Goal: Task Accomplishment & Management: Use online tool/utility

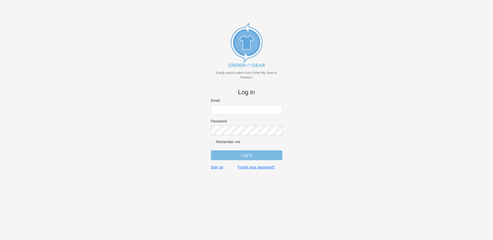
type input "rich@teamgrx.com"
click at [246, 157] on input "Log in" at bounding box center [246, 156] width 71 height 10
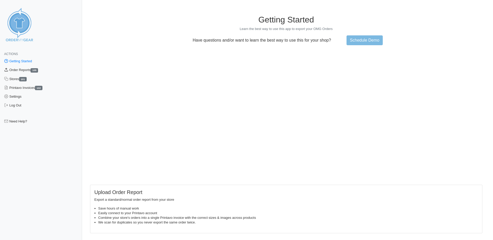
click at [21, 70] on link "Order Reports 105" at bounding box center [41, 70] width 82 height 9
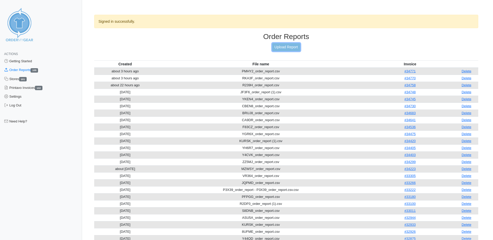
click at [284, 48] on link "Upload Report" at bounding box center [286, 47] width 28 height 8
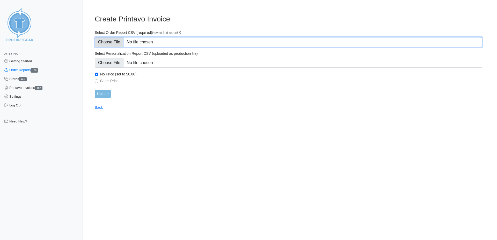
click at [161, 41] on input "Select Order Report CSV (required) How to find report" at bounding box center [288, 42] width 387 height 10
type input "C:\fakepath\UQG2P_order_report.csv"
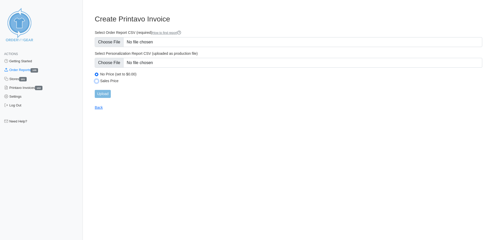
click at [96, 81] on input "Sales Price" at bounding box center [97, 81] width 4 height 4
radio input "true"
click at [103, 93] on input "Upload" at bounding box center [103, 94] width 16 height 8
